Goal: Browse casually: Explore the website without a specific task or goal

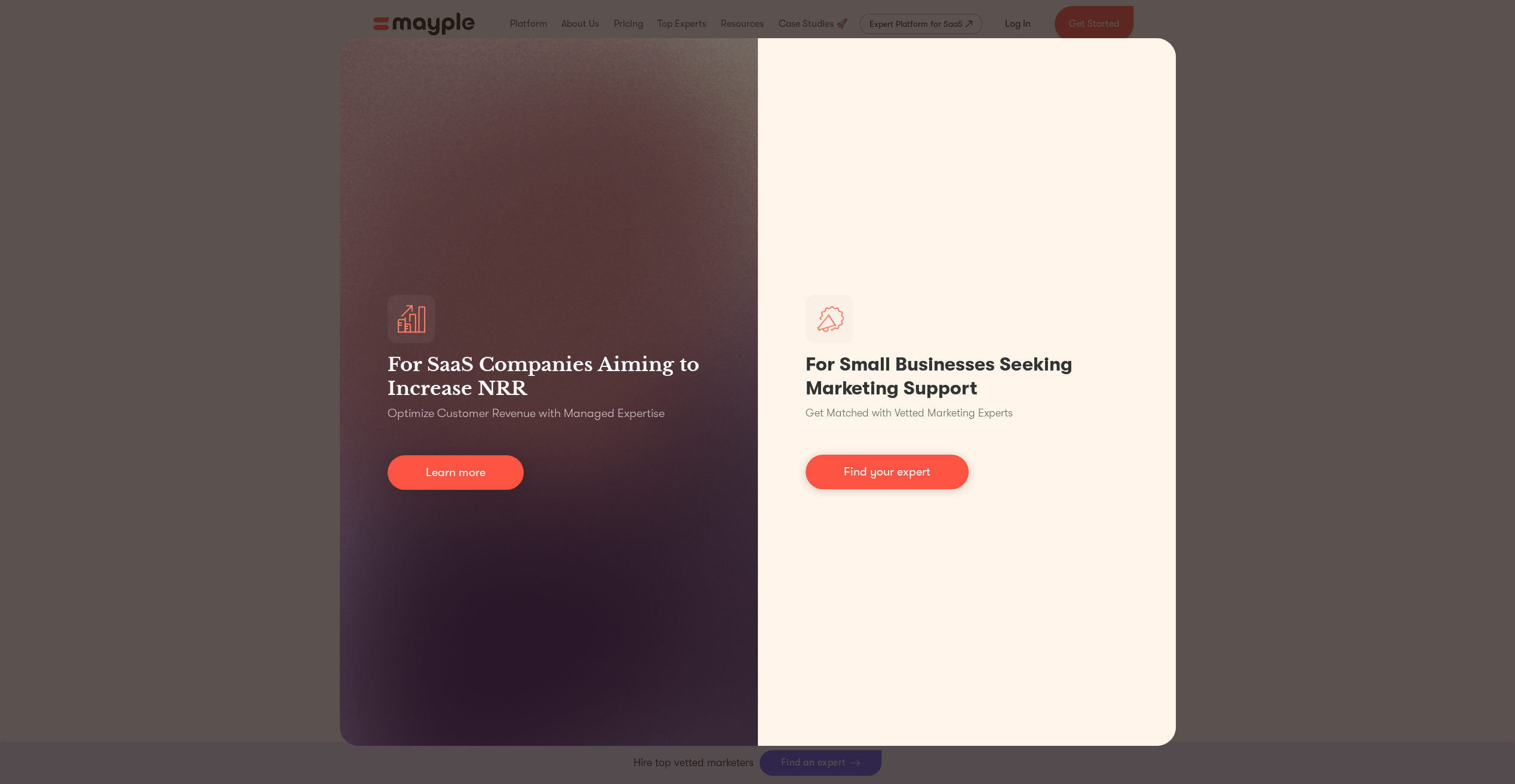
scroll to position [60, 0]
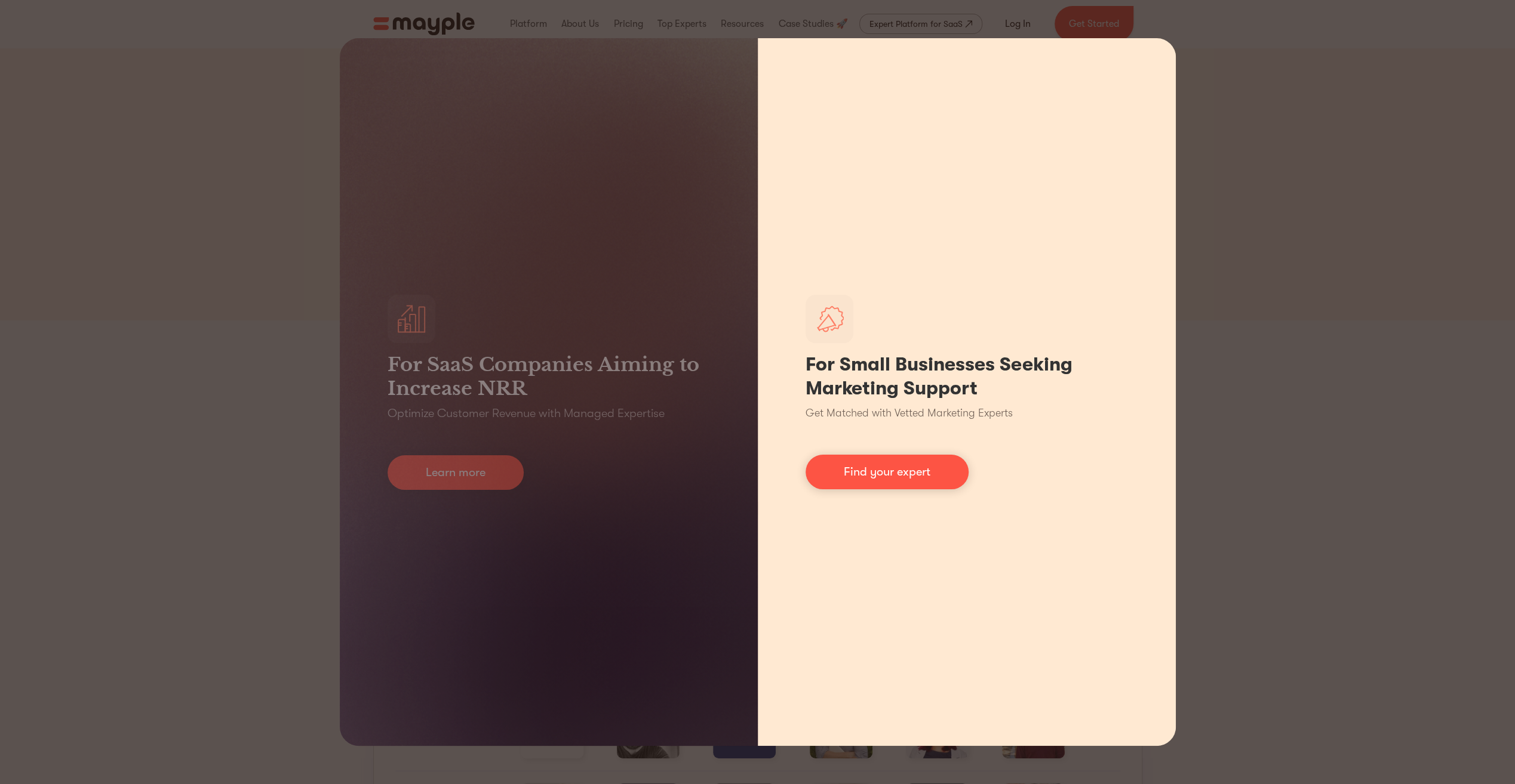
click at [1162, 91] on div "For Small Businesses Seeking Marketing Support Get Matched with Vetted Marketin…" at bounding box center [967, 392] width 418 height 708
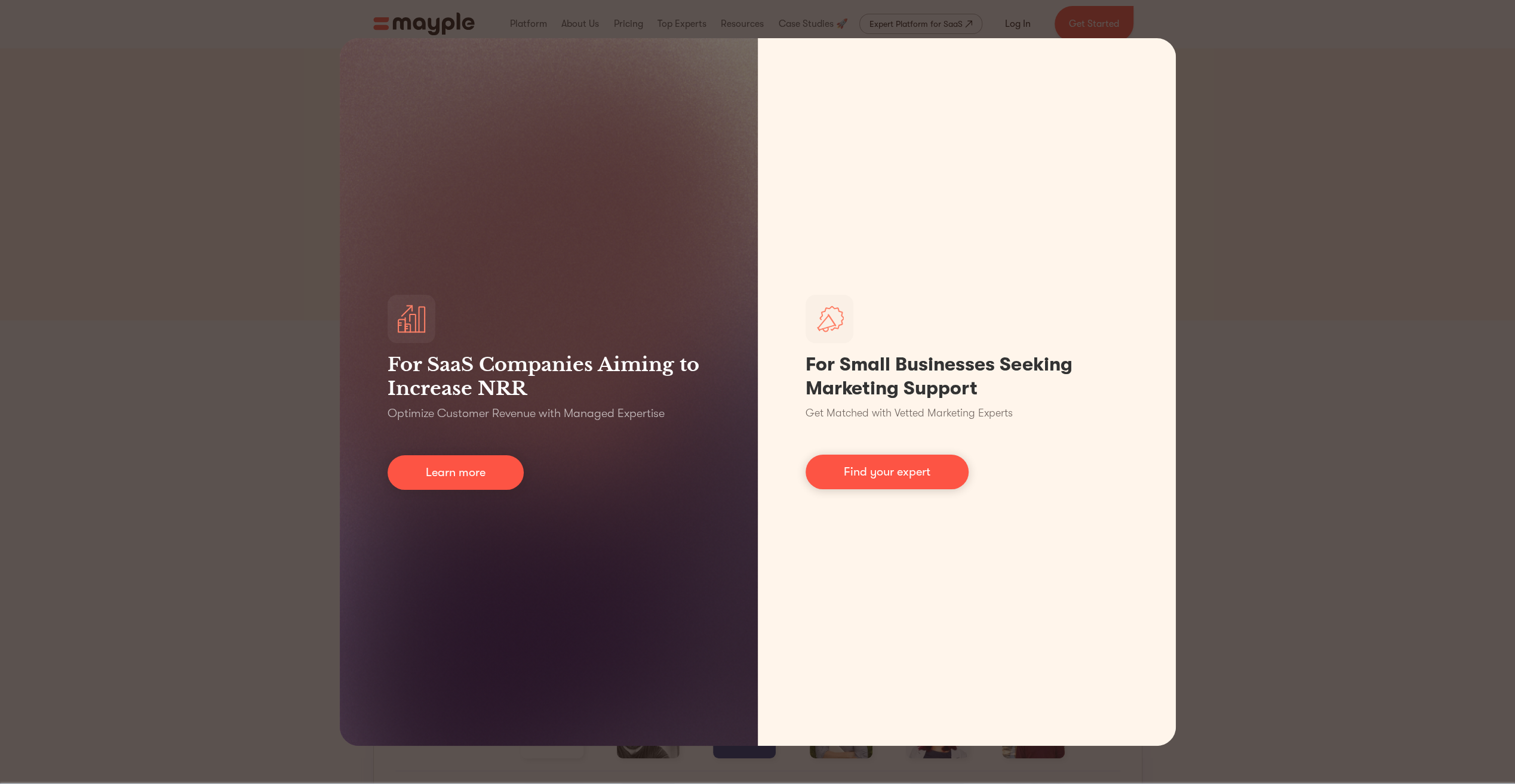
click at [1309, 114] on div "For SaaS Companies Aiming to Increase NRR Optimize Customer Revenue with Manage…" at bounding box center [757, 392] width 1515 height 784
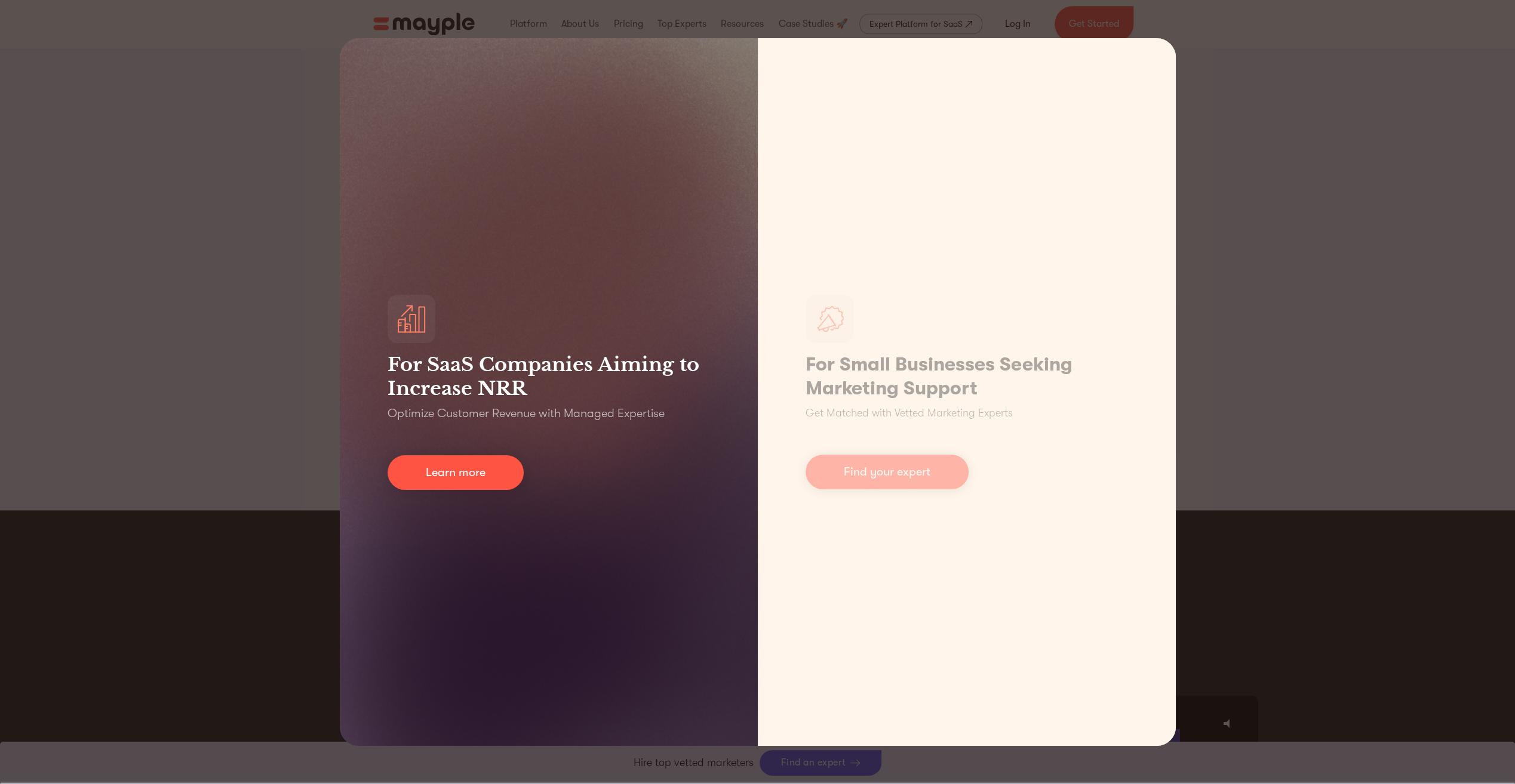
scroll to position [1552, 0]
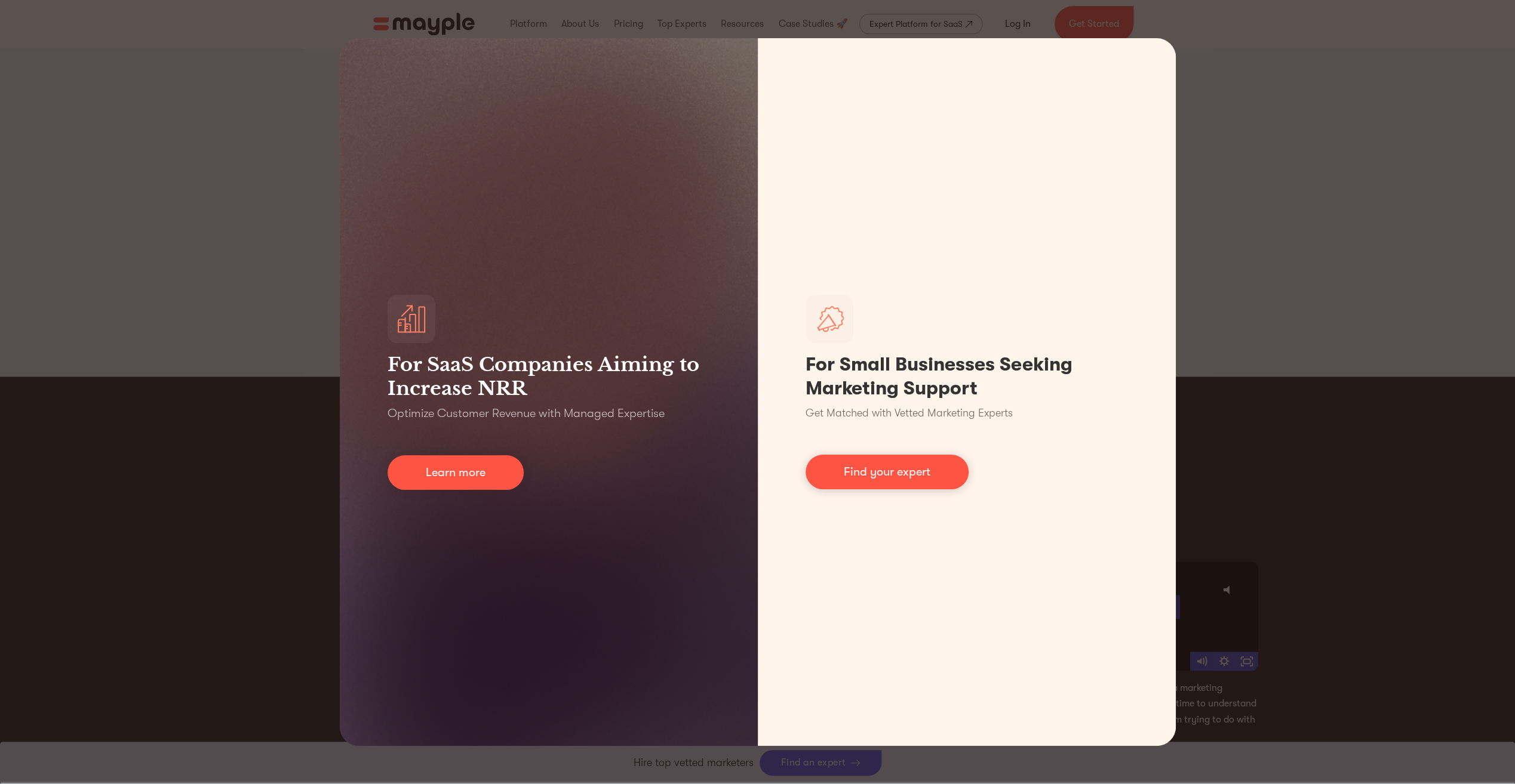
click at [272, 553] on div "For SaaS Companies Aiming to Increase NRR Optimize Customer Revenue with Manage…" at bounding box center [757, 392] width 1515 height 784
click at [271, 553] on div "For SaaS Companies Aiming to Increase NRR Optimize Customer Revenue with Manage…" at bounding box center [757, 392] width 1515 height 784
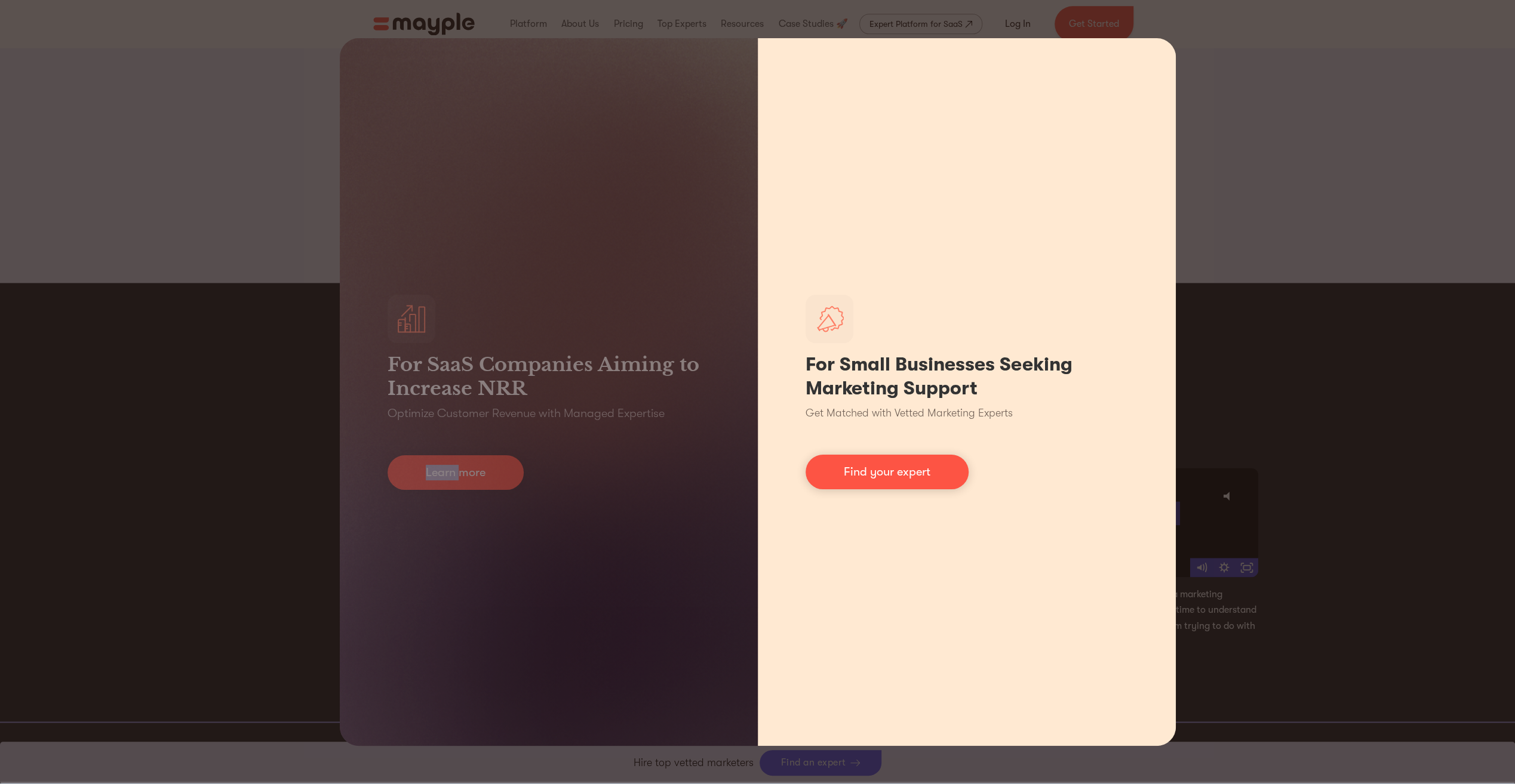
scroll to position [1910, 0]
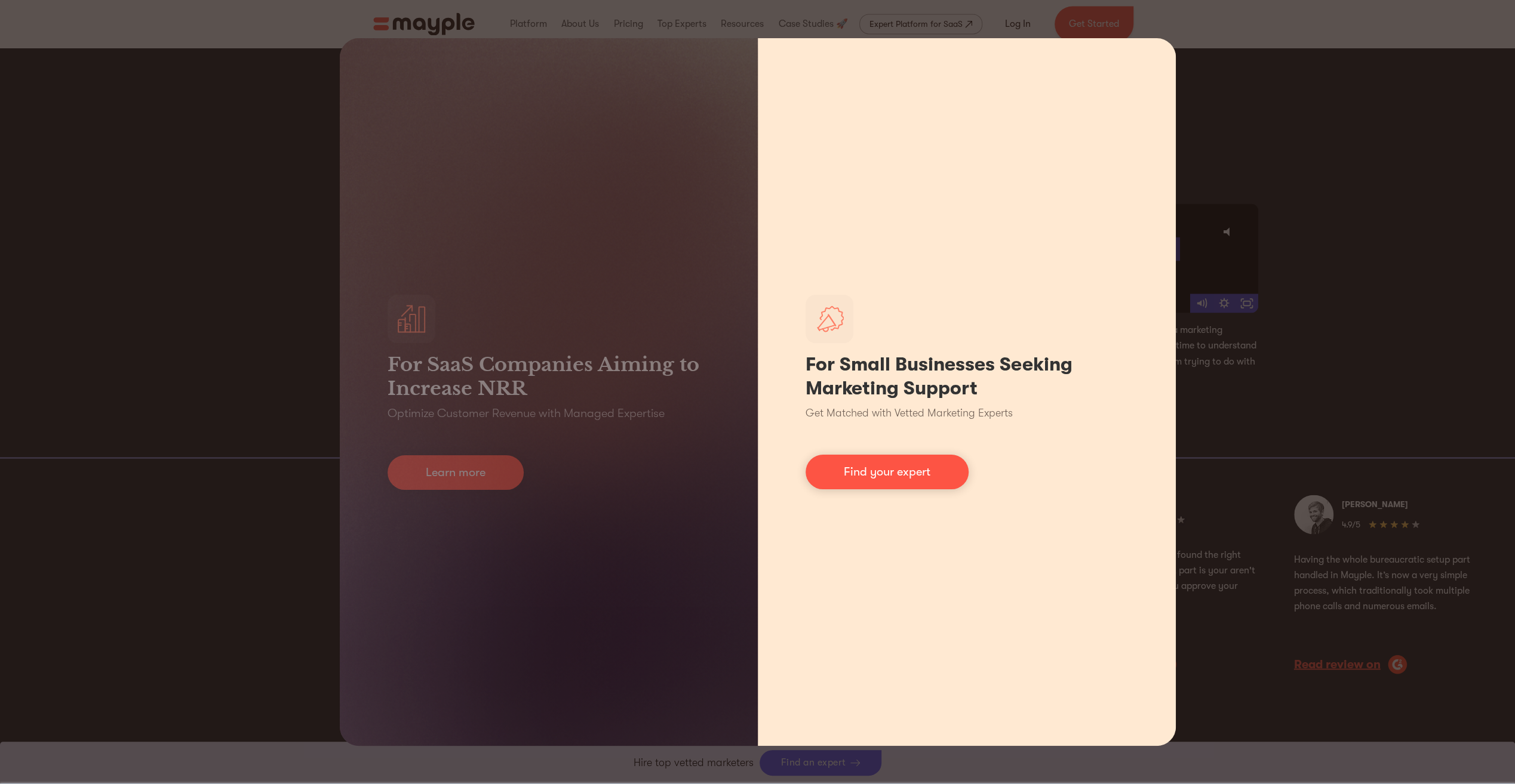
click at [996, 229] on div "For Small Businesses Seeking Marketing Support Get Matched with Vetted Marketin…" at bounding box center [967, 392] width 418 height 708
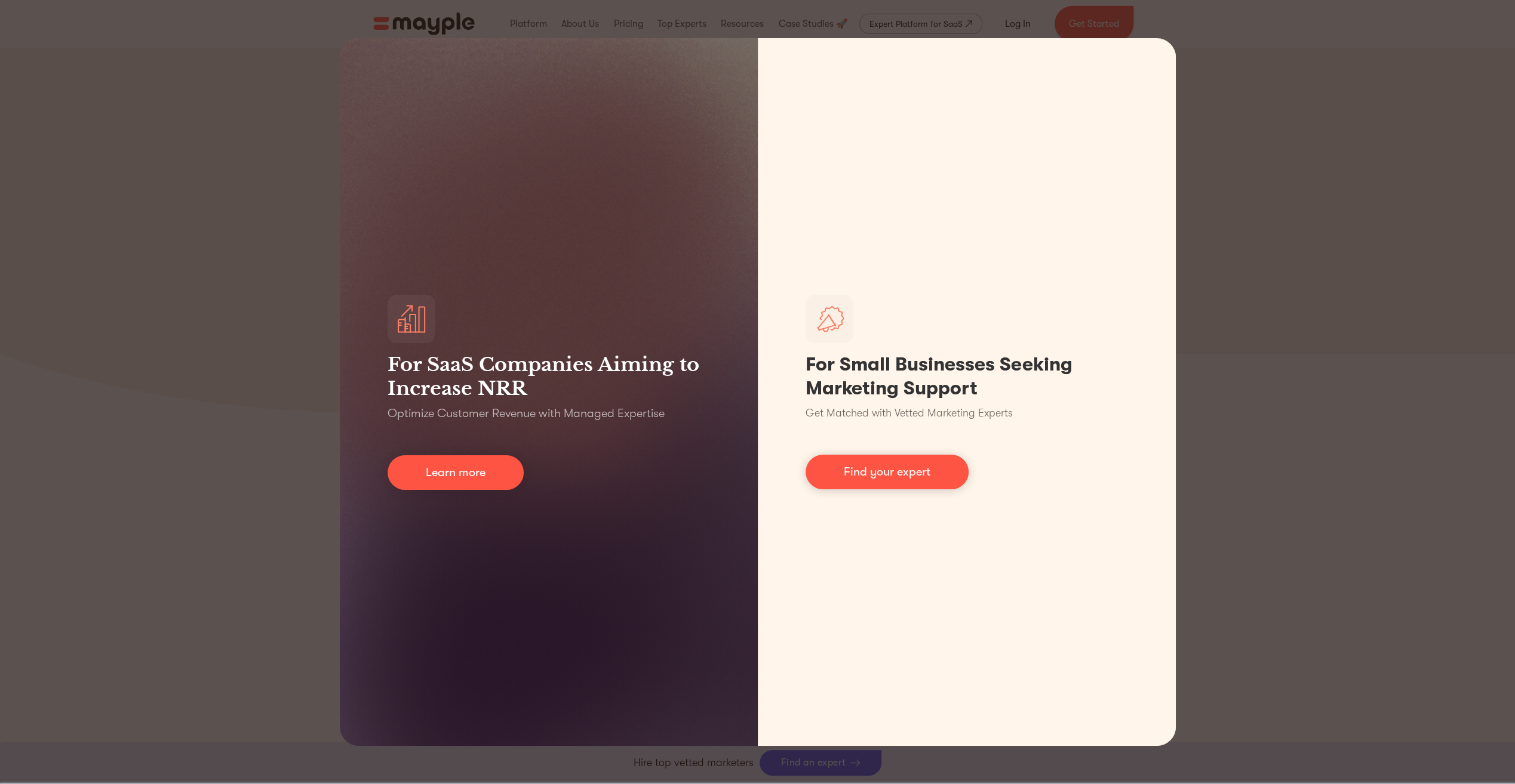
scroll to position [3820, 0]
drag, startPoint x: 218, startPoint y: 382, endPoint x: 245, endPoint y: 200, distance: 184.0
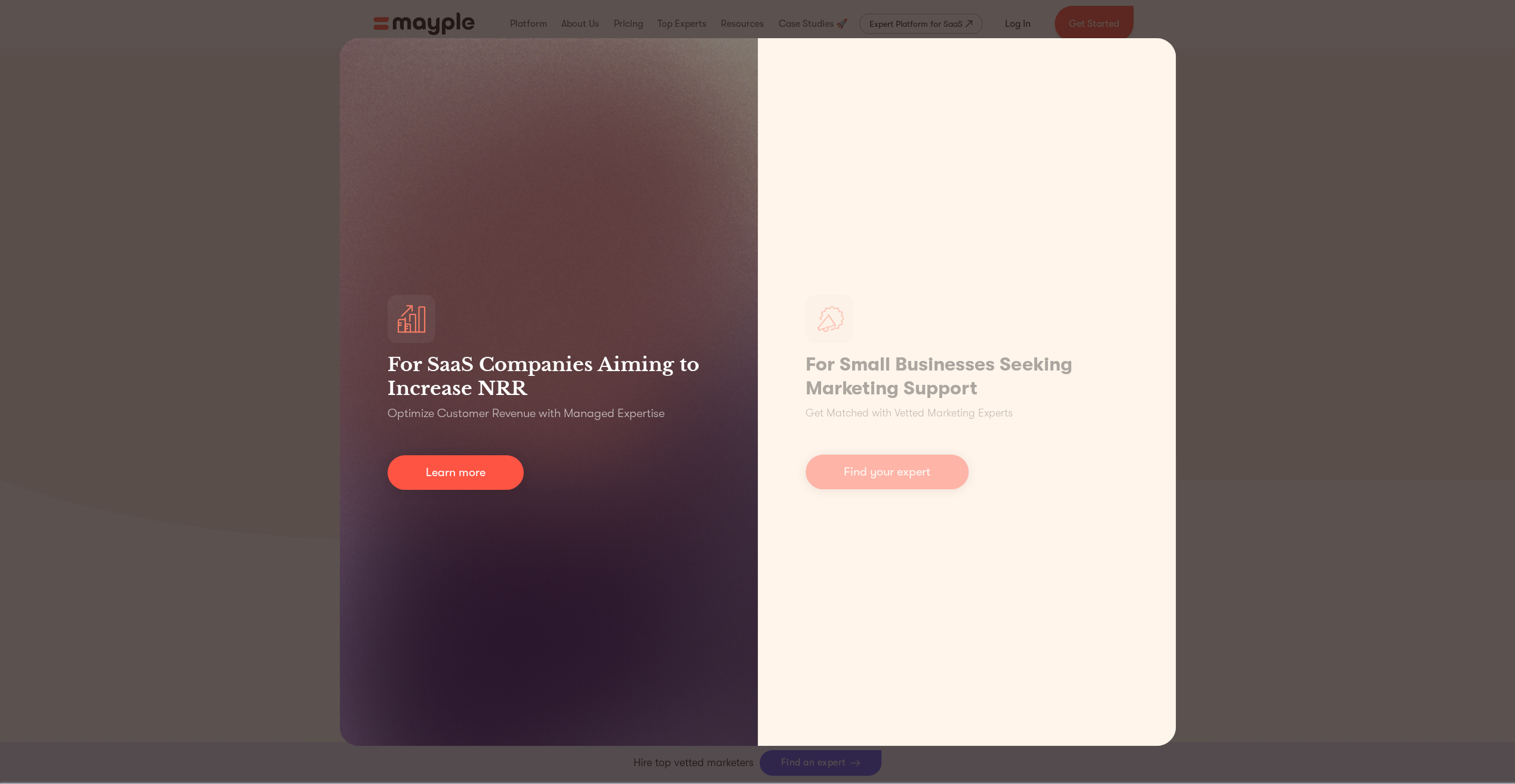
click at [644, 616] on div "For SaaS Companies Aiming to Increase NRR Optimize Customer Revenue with Manage…" at bounding box center [549, 392] width 418 height 708
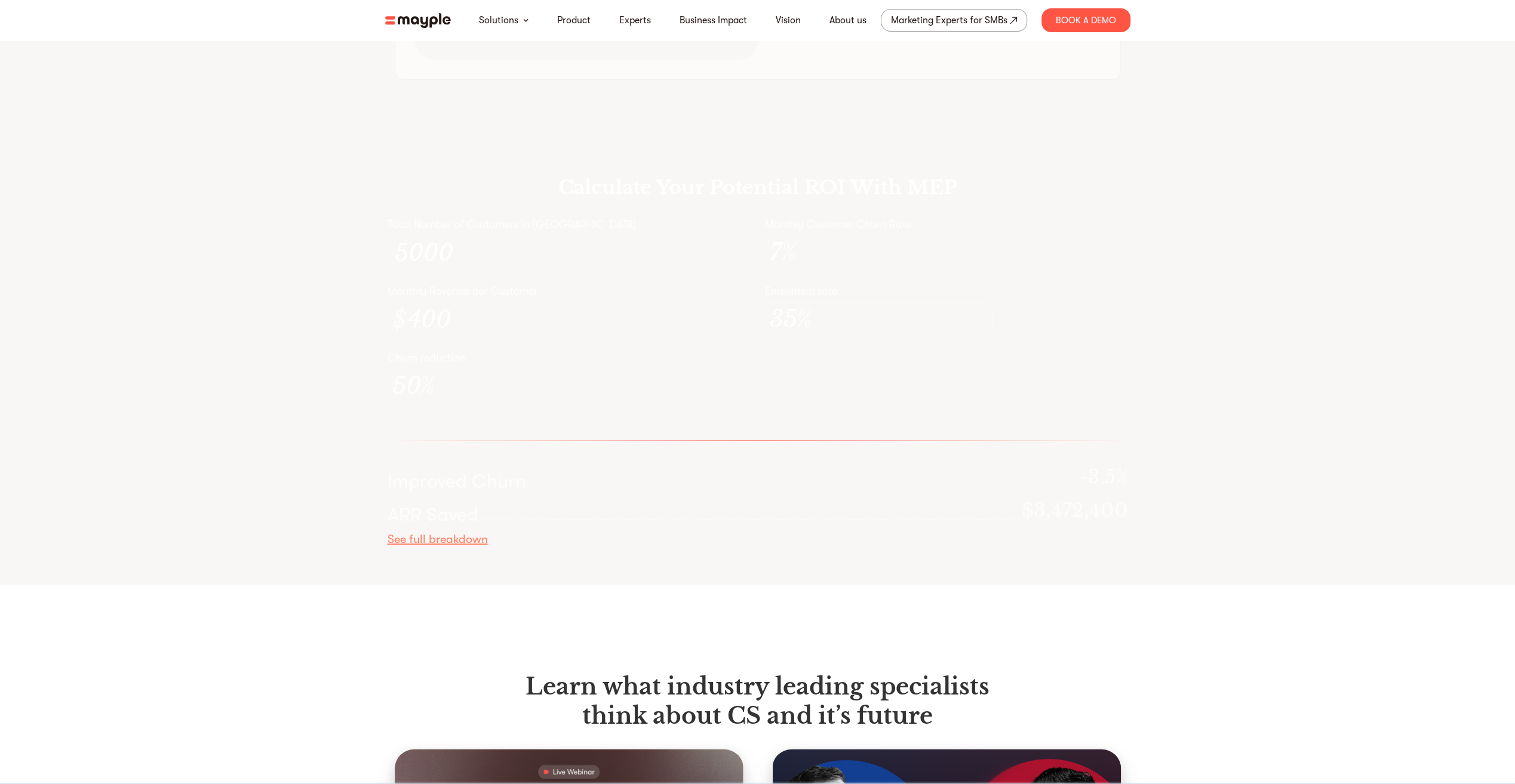
scroll to position [3641, 0]
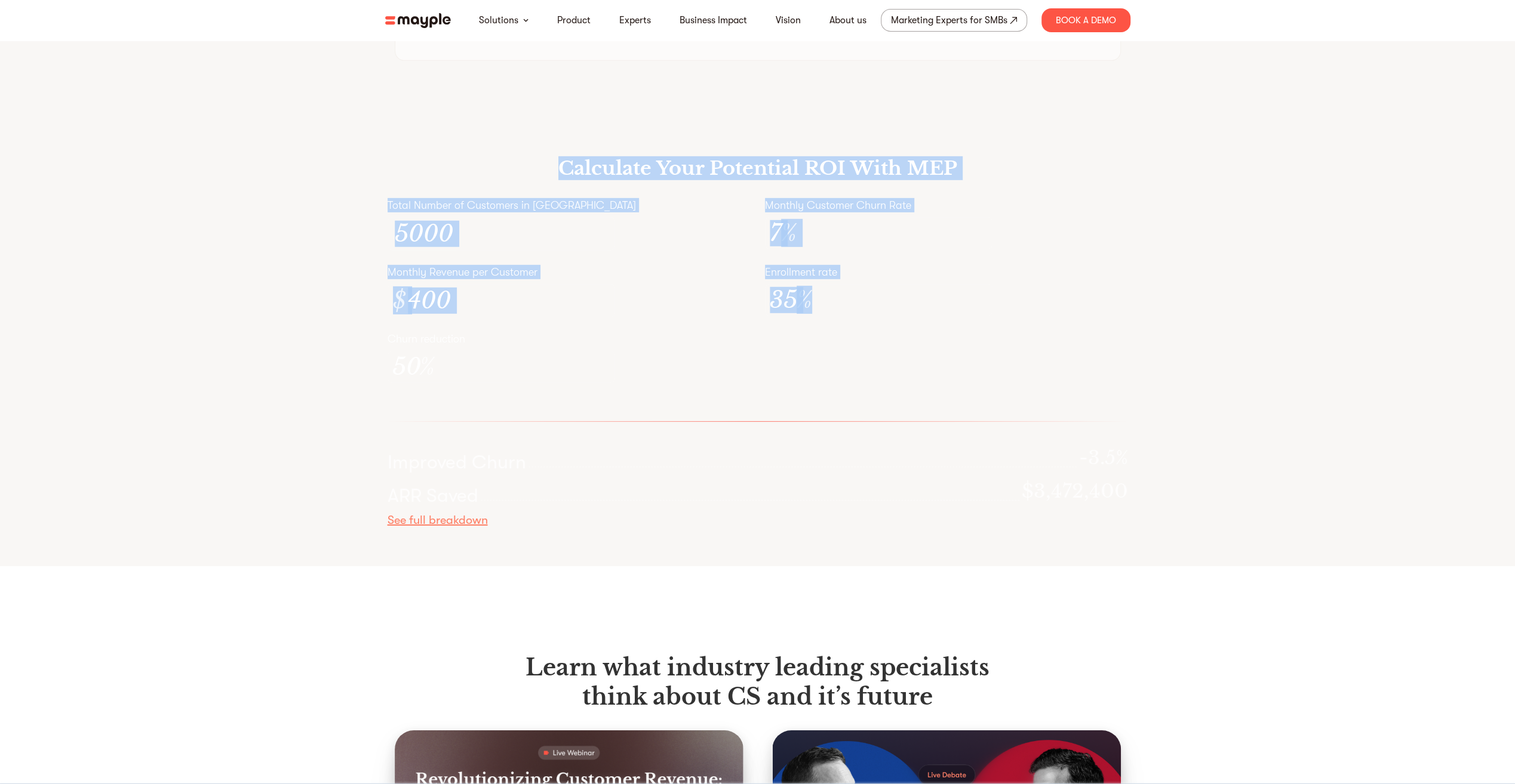
drag, startPoint x: 873, startPoint y: 421, endPoint x: 361, endPoint y: 146, distance: 581.2
drag, startPoint x: 361, startPoint y: 146, endPoint x: 636, endPoint y: 247, distance: 293.0
click at [636, 247] on div "Total Number of Customers in Cohort 5000" at bounding box center [569, 225] width 363 height 53
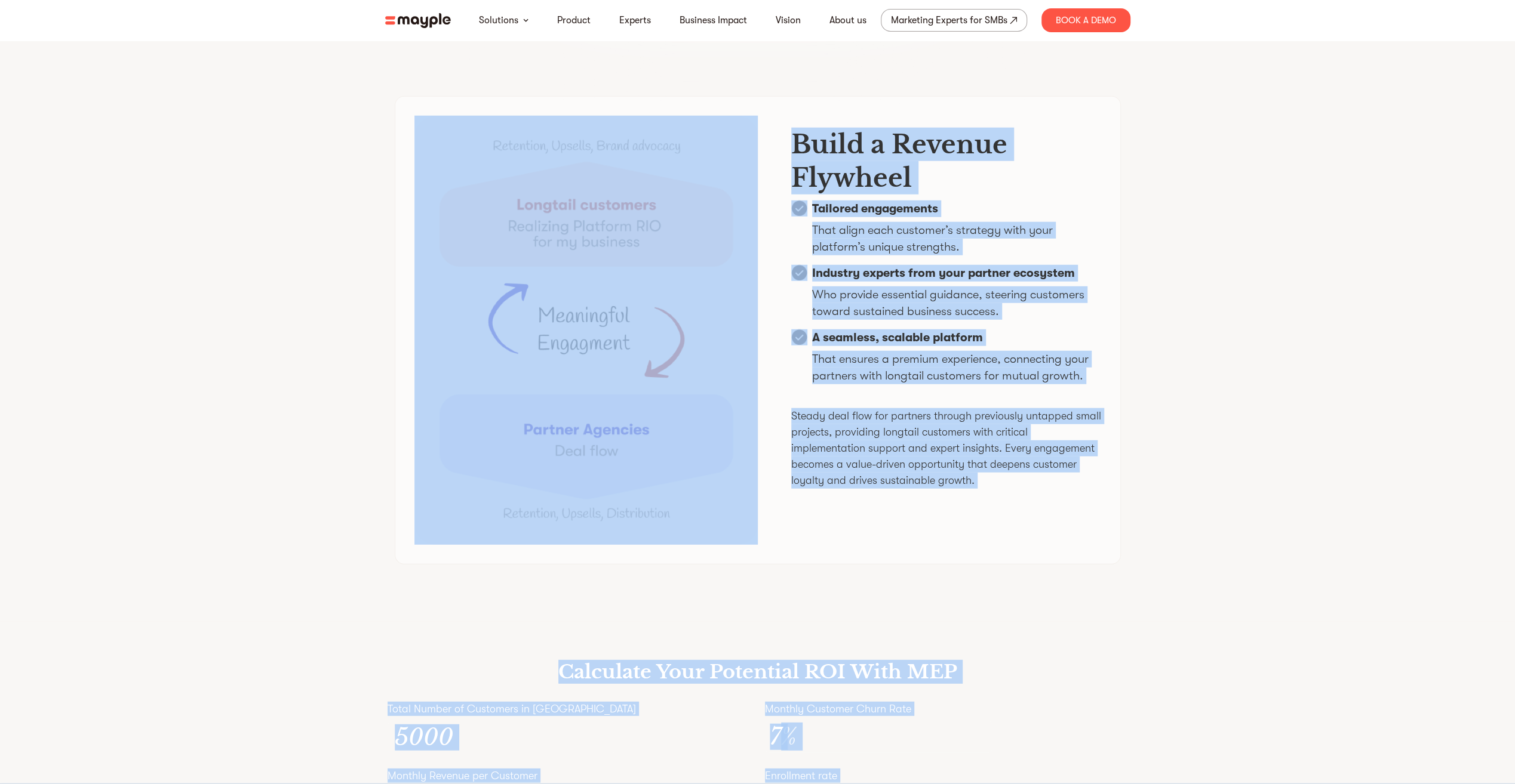
scroll to position [2985, 0]
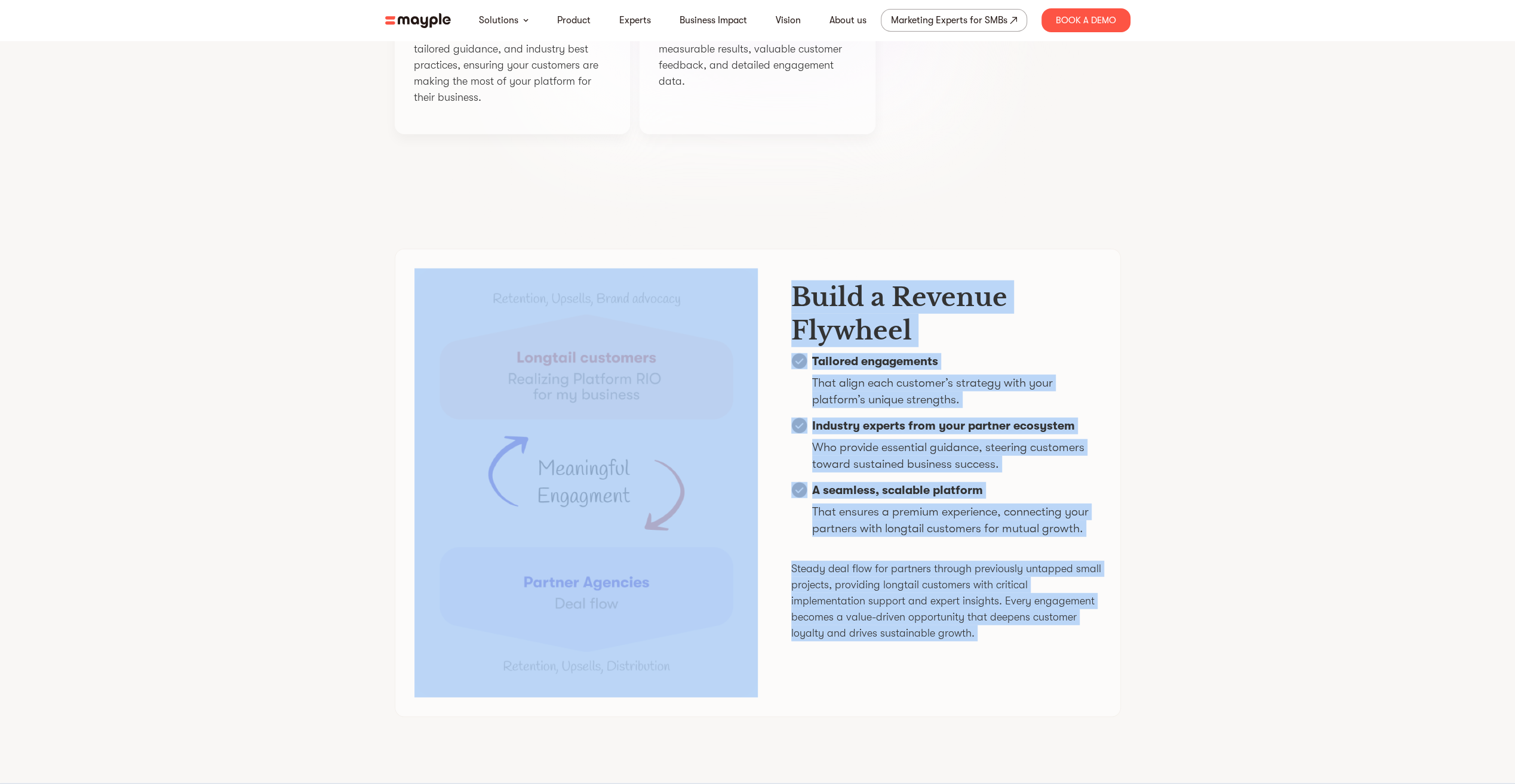
click at [1123, 380] on div "Build a Revenue Flywheel Tailored engagements That align each customer’s strate…" at bounding box center [757, 483] width 764 height 583
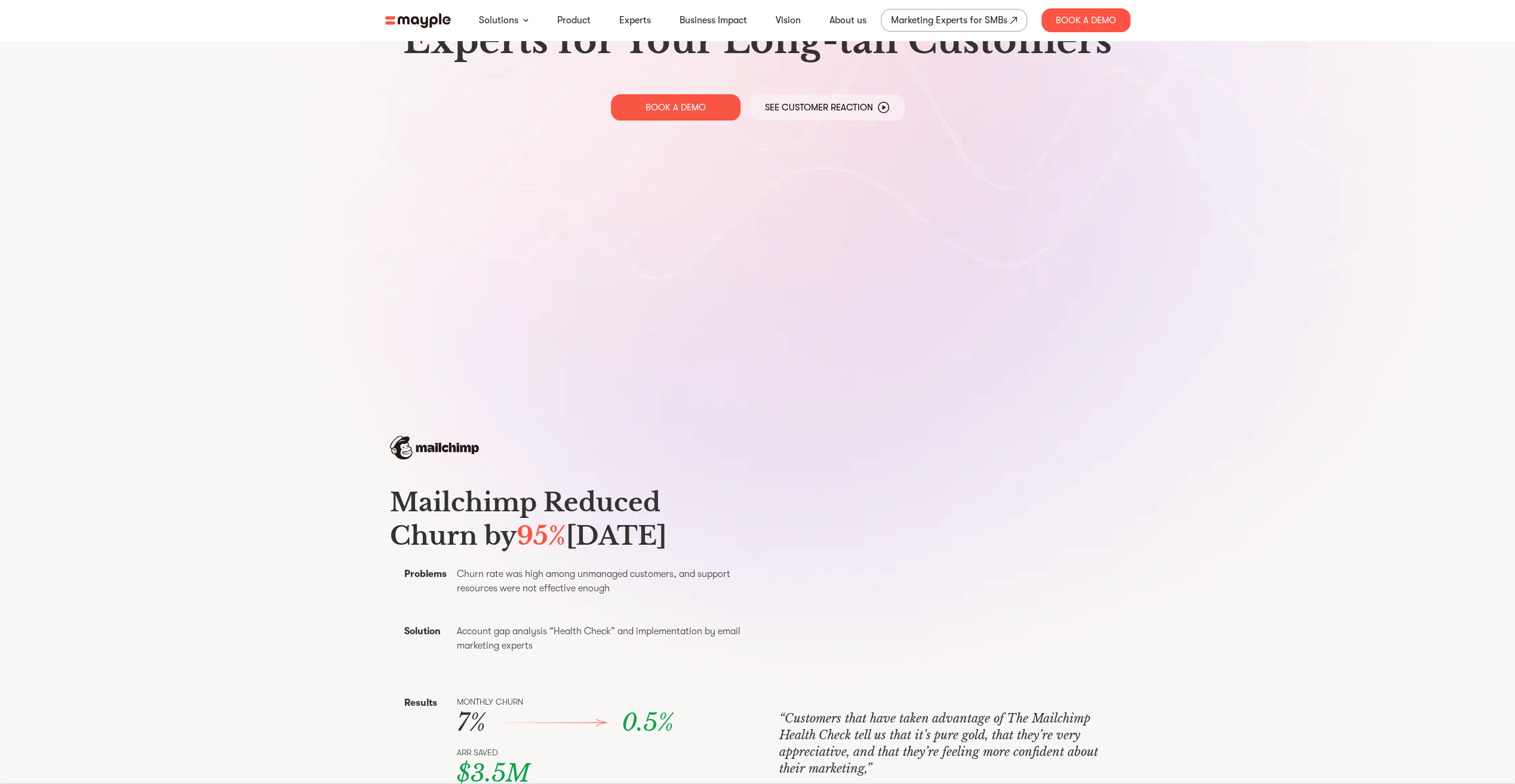
scroll to position [0, 0]
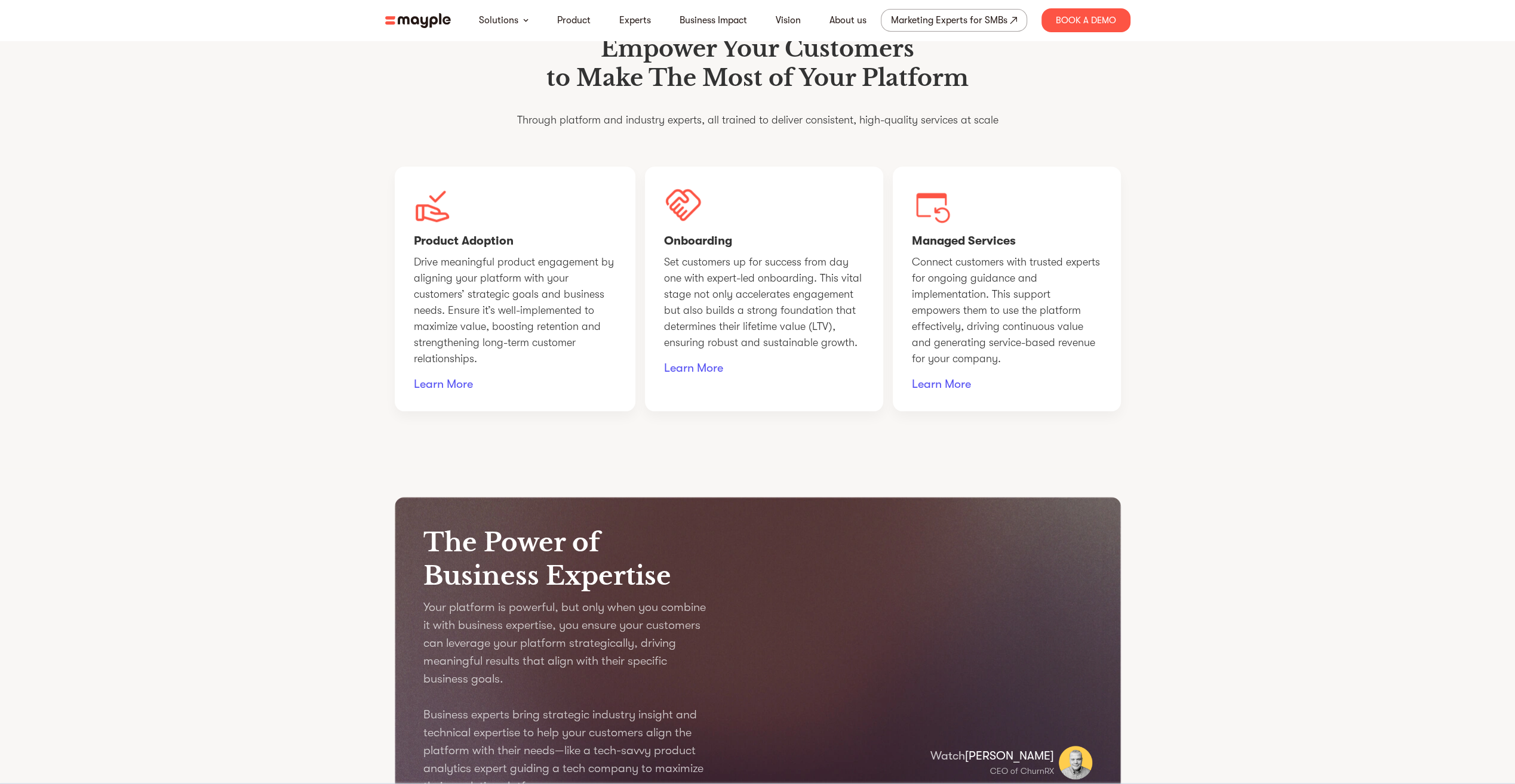
drag, startPoint x: 1253, startPoint y: 606, endPoint x: 1261, endPoint y: 390, distance: 216.1
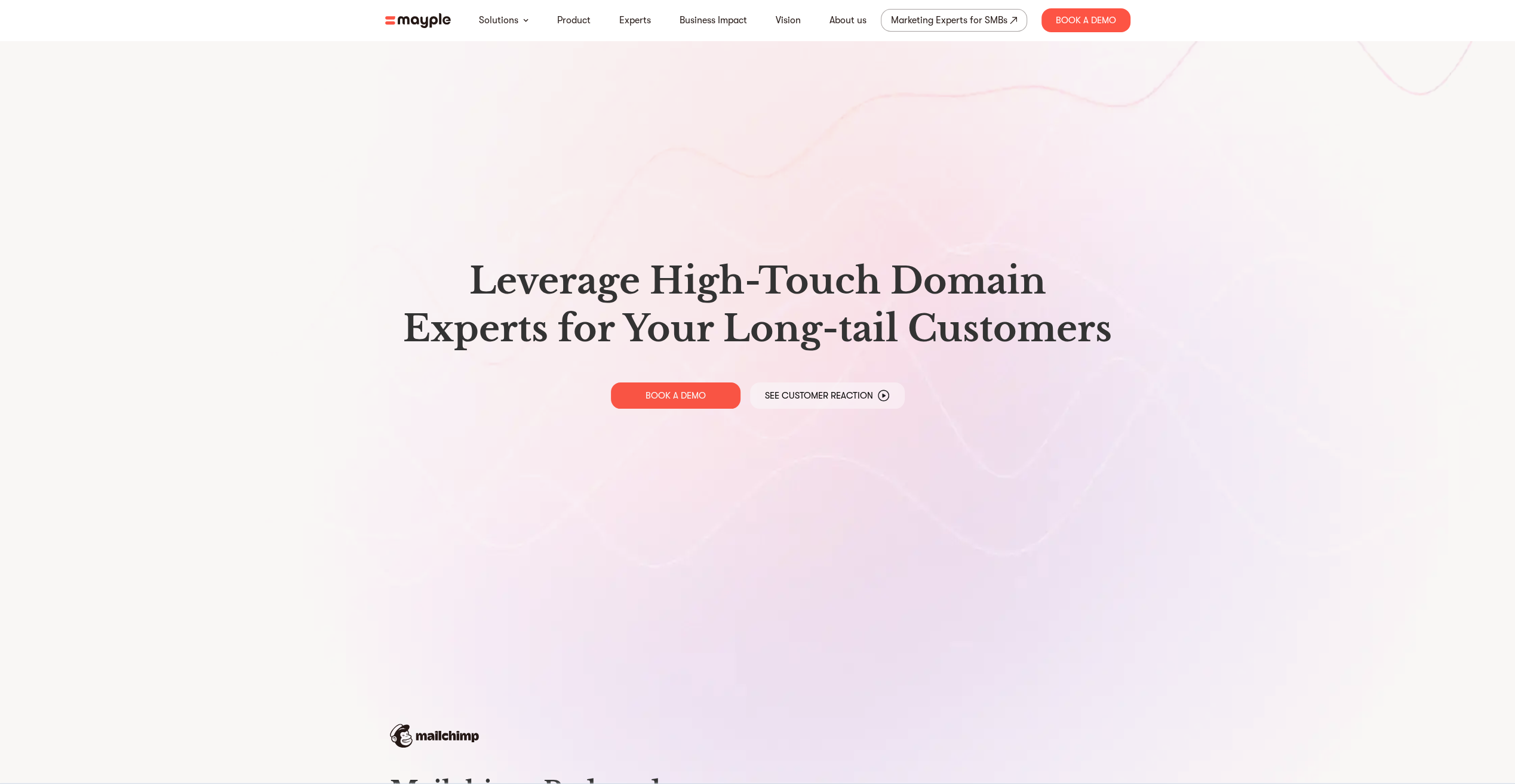
drag, startPoint x: 1197, startPoint y: 516, endPoint x: 1177, endPoint y: 270, distance: 246.8
